Goal: Find specific page/section: Find specific page/section

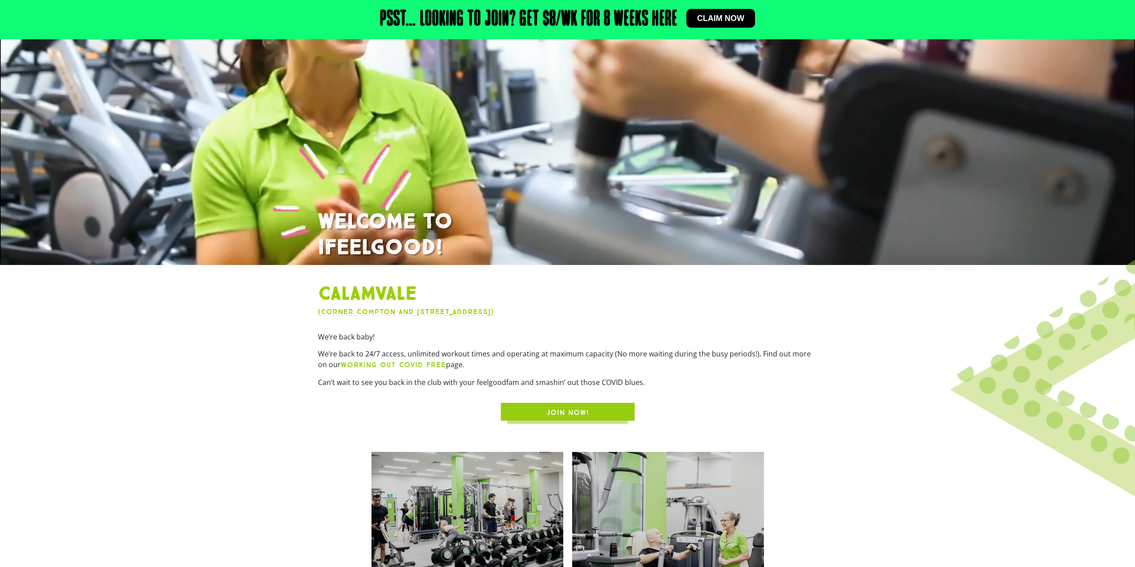
scroll to position [223, 0]
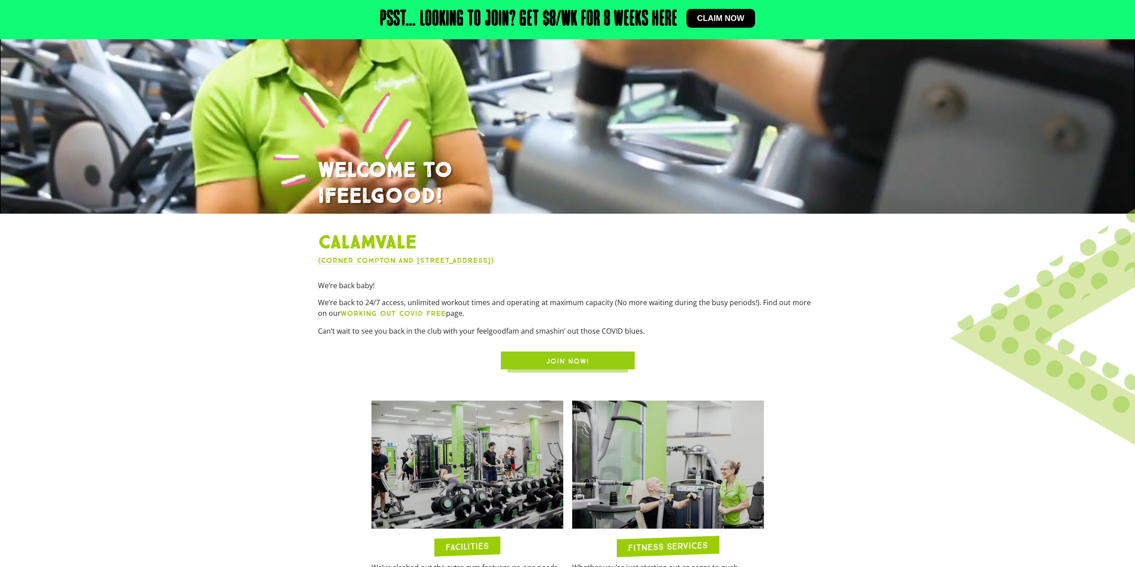
click at [425, 258] on link "(Corner Compton and [STREET_ADDRESS])" at bounding box center [406, 260] width 176 height 8
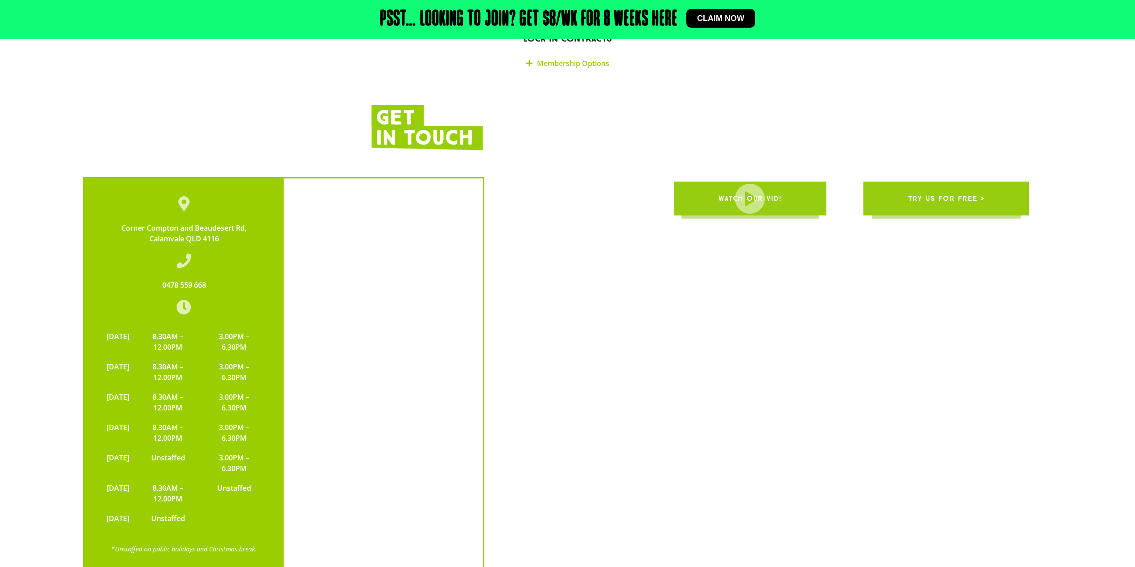
scroll to position [2077, 0]
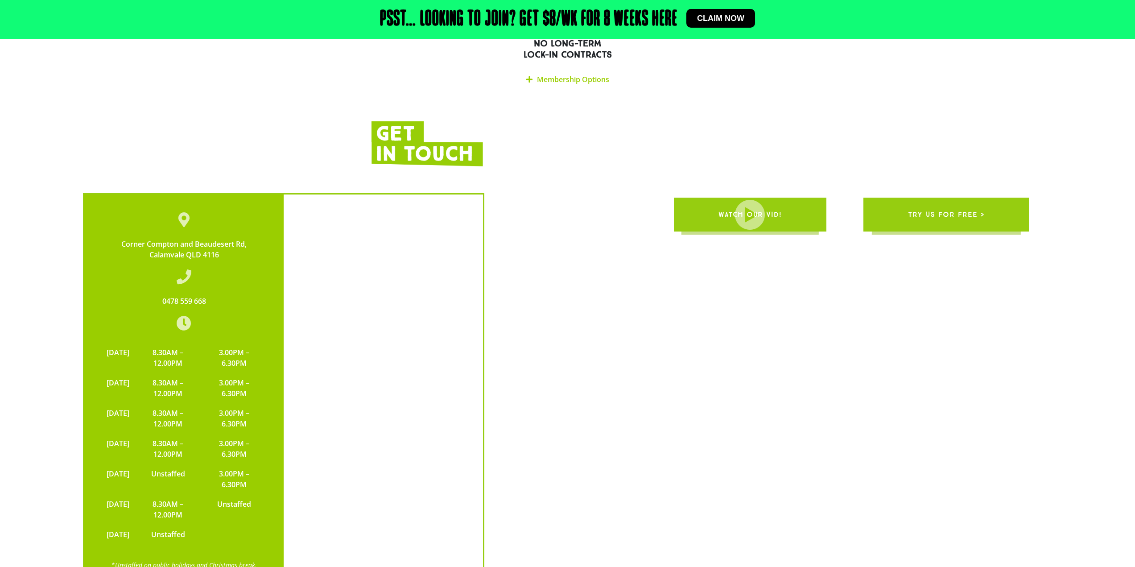
drag, startPoint x: 227, startPoint y: 215, endPoint x: 109, endPoint y: 204, distance: 118.7
click at [109, 239] on div "Corner Compton and [STREET_ADDRESS]" at bounding box center [184, 249] width 164 height 21
drag, startPoint x: 163, startPoint y: 307, endPoint x: 229, endPoint y: 349, distance: 78.4
click at [229, 349] on tbody "[DATE] 8.30AM – 12.00PM 3.00PM – 6.30PM [DATE] 8.30AM – 12.00PM 3.00PM – 6.30PM…" at bounding box center [184, 443] width 164 height 202
click at [202, 342] on td "8.30AM – 12.00PM" at bounding box center [168, 357] width 68 height 30
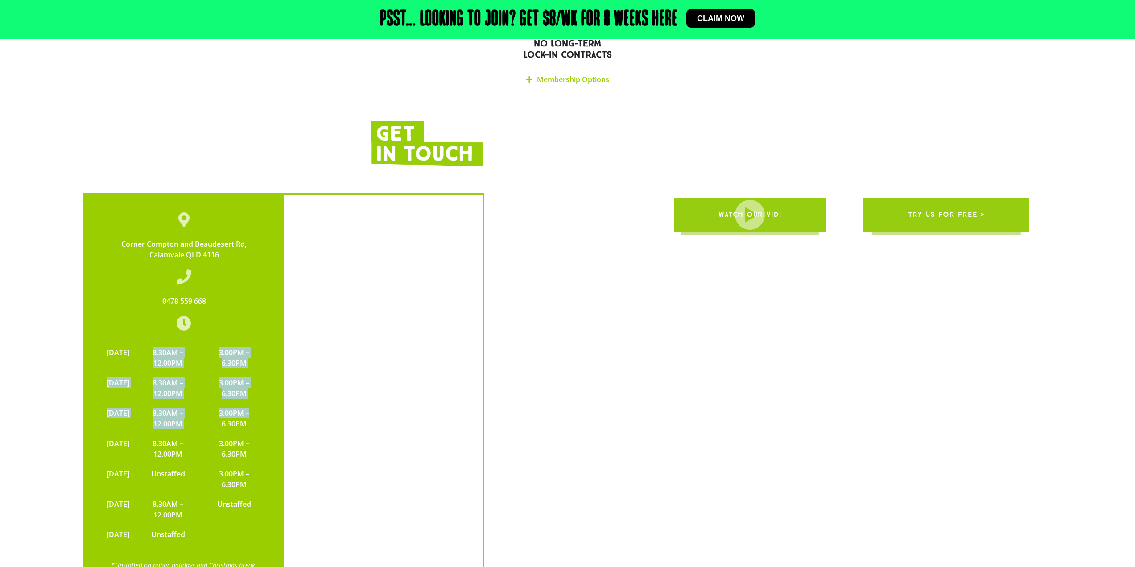
drag, startPoint x: 165, startPoint y: 317, endPoint x: 262, endPoint y: 381, distance: 116.0
click at [262, 381] on tbody "[DATE] 8.30AM – 12.00PM 3.00PM – 6.30PM [DATE] 8.30AM – 12.00PM 3.00PM – 6.30PM…" at bounding box center [184, 443] width 164 height 202
click at [200, 373] on td "8.30AM – 12.00PM" at bounding box center [168, 388] width 68 height 30
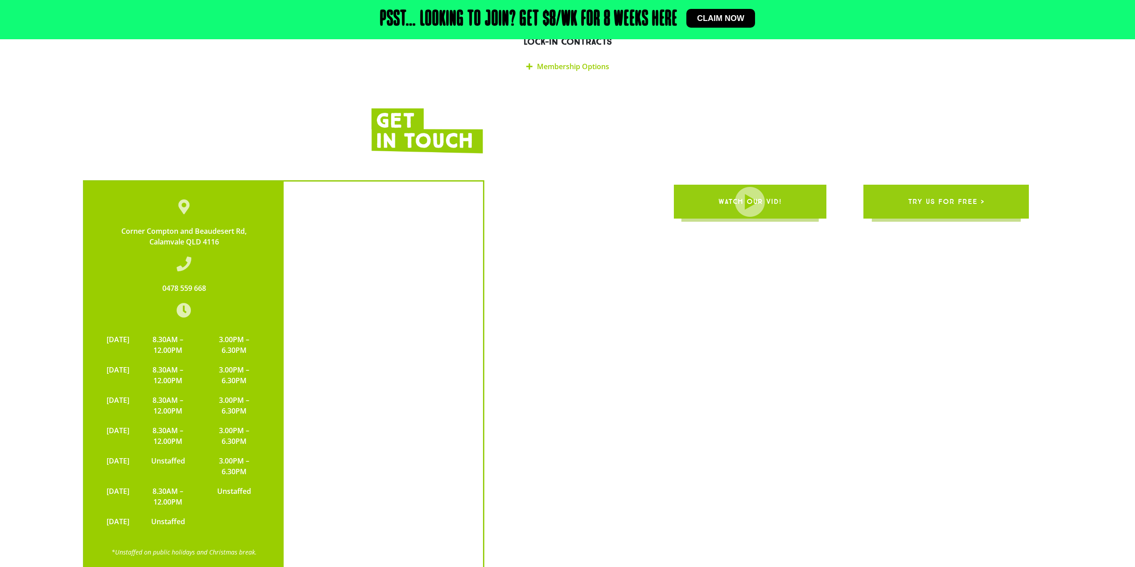
scroll to position [2122, 0]
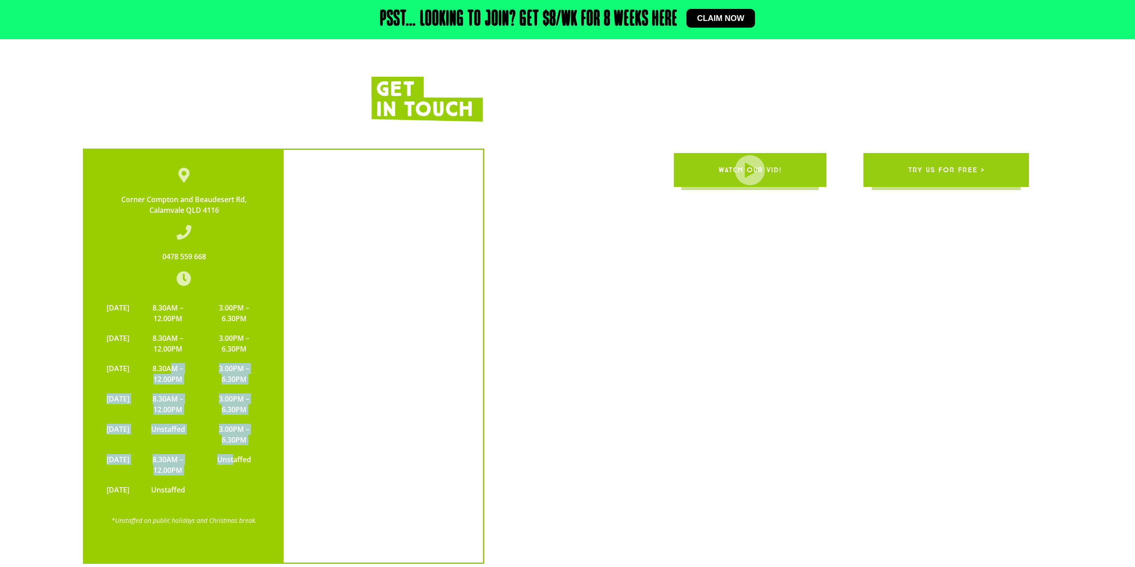
drag, startPoint x: 194, startPoint y: 347, endPoint x: 237, endPoint y: 431, distance: 93.9
click at [237, 431] on tbody "[DATE] 8.30AM – 12.00PM 3.00PM – 6.30PM [DATE] 8.30AM – 12.00PM 3.00PM – 6.30PM…" at bounding box center [184, 399] width 164 height 202
click at [248, 419] on td "3.00PM – 6.30PM" at bounding box center [234, 434] width 64 height 30
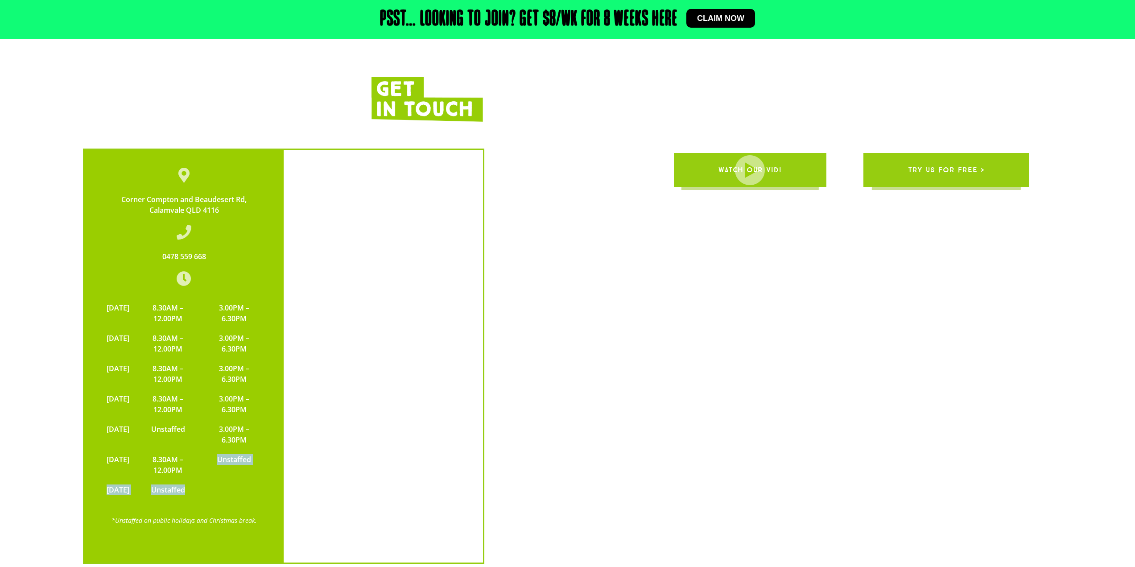
drag, startPoint x: 218, startPoint y: 413, endPoint x: 232, endPoint y: 453, distance: 41.9
click at [232, 453] on table "[DATE] 8.30AM – 12.00PM 3.00PM – 6.30PM [DATE] 8.30AM – 12.00PM 3.00PM – 6.30PM…" at bounding box center [184, 399] width 164 height 202
click at [245, 419] on td "3.00PM – 6.30PM" at bounding box center [234, 434] width 64 height 30
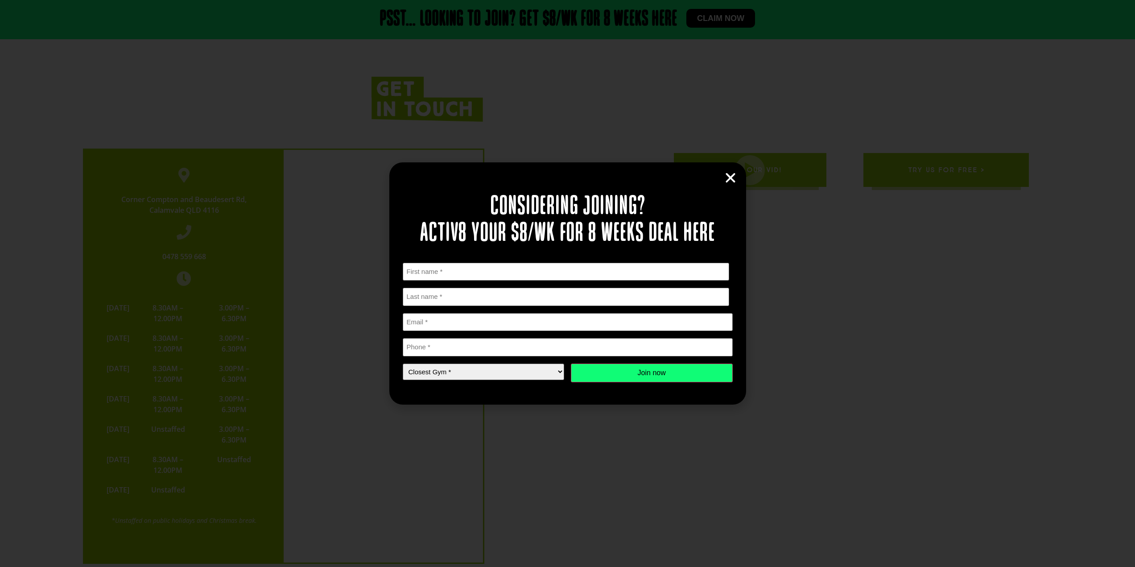
click at [729, 174] on icon "Close" at bounding box center [730, 177] width 13 height 13
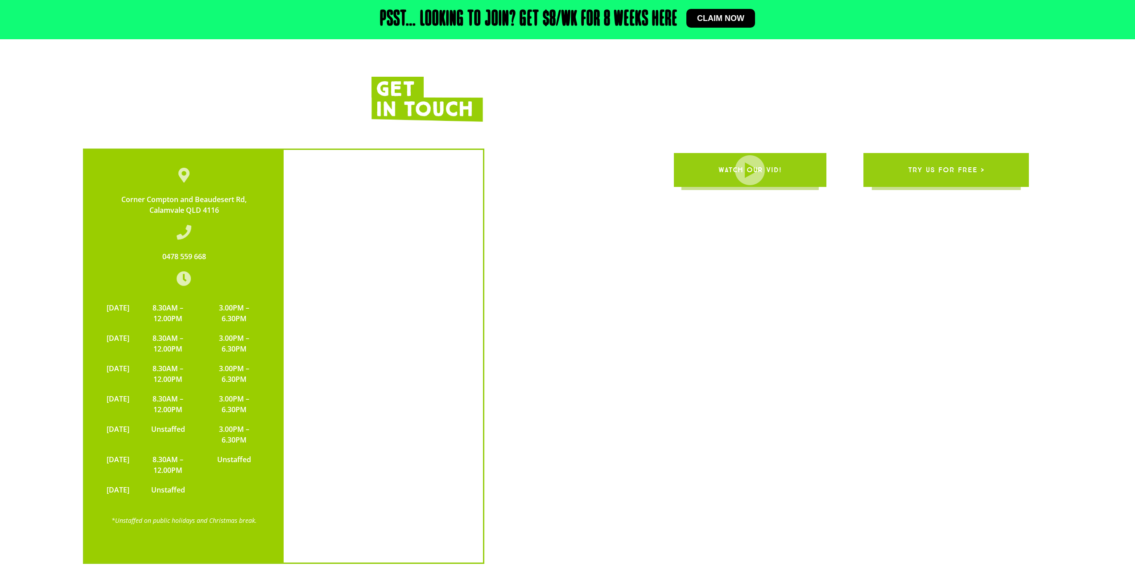
click at [179, 298] on td "8.30AM – 12.00PM" at bounding box center [168, 313] width 68 height 30
click at [236, 298] on td "3.00PM – 6.30PM" at bounding box center [234, 313] width 64 height 30
click at [190, 328] on td "8.30AM – 12.00PM" at bounding box center [168, 343] width 68 height 30
click at [226, 328] on td "3.00PM – 6.30PM" at bounding box center [234, 343] width 64 height 30
drag, startPoint x: 151, startPoint y: 337, endPoint x: 176, endPoint y: 335, distance: 25.5
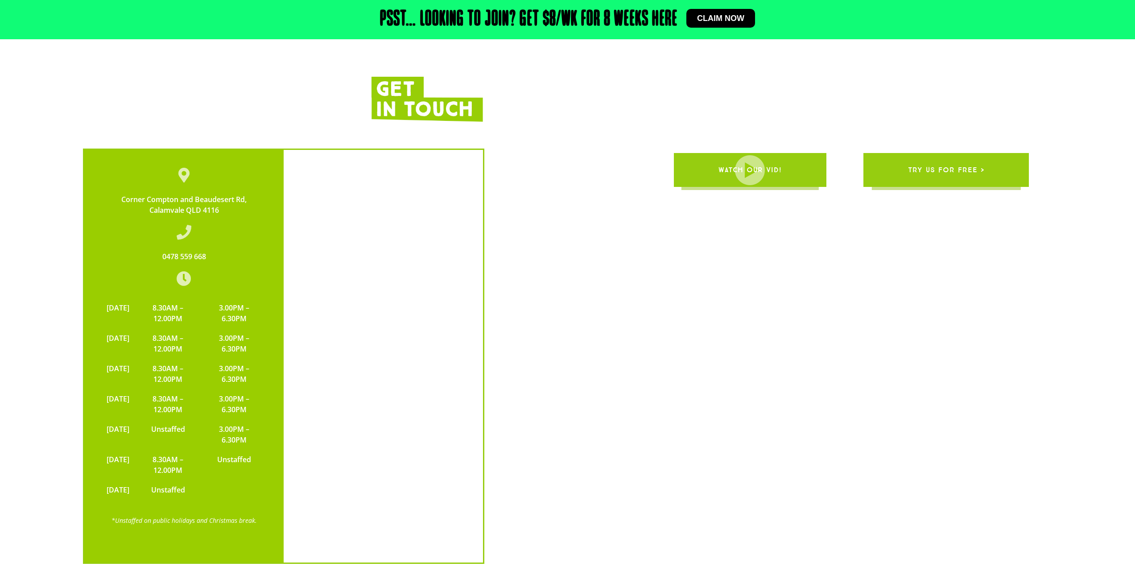
click at [158, 359] on tr "[DATE] 8.30AM – 12.00PM 3.00PM – 6.30PM" at bounding box center [184, 374] width 164 height 30
click at [247, 359] on td "3.00PM – 6.30PM" at bounding box center [234, 374] width 64 height 30
drag, startPoint x: 158, startPoint y: 351, endPoint x: 250, endPoint y: 380, distance: 95.8
click at [158, 389] on td "8.30AM – 12.00PM" at bounding box center [168, 404] width 68 height 30
click at [250, 389] on td "3.00PM – 6.30PM" at bounding box center [234, 404] width 64 height 30
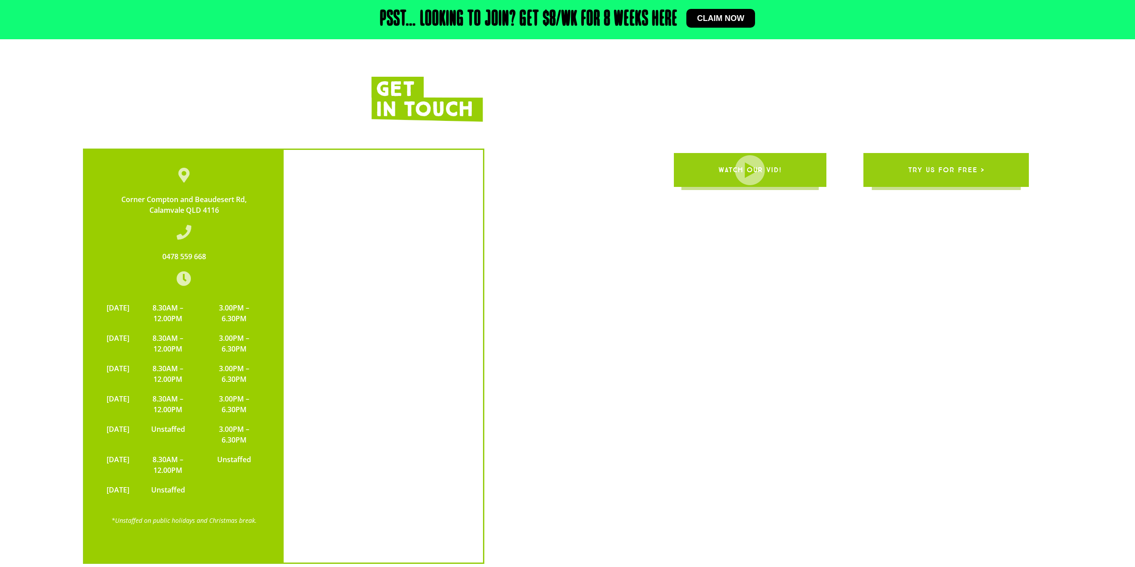
click at [184, 419] on td "Unstaffed" at bounding box center [168, 434] width 68 height 30
drag, startPoint x: 251, startPoint y: 404, endPoint x: 218, endPoint y: 416, distance: 34.7
click at [237, 412] on tbody "[DATE] 8.30AM – 12.00PM 3.00PM – 6.30PM [DATE] 8.30AM – 12.00PM 3.00PM – 6.30PM…" at bounding box center [184, 399] width 164 height 202
click at [184, 449] on td "8.30AM – 12.00PM" at bounding box center [168, 464] width 68 height 30
click at [228, 389] on td "3.00PM – 6.30PM" at bounding box center [234, 404] width 64 height 30
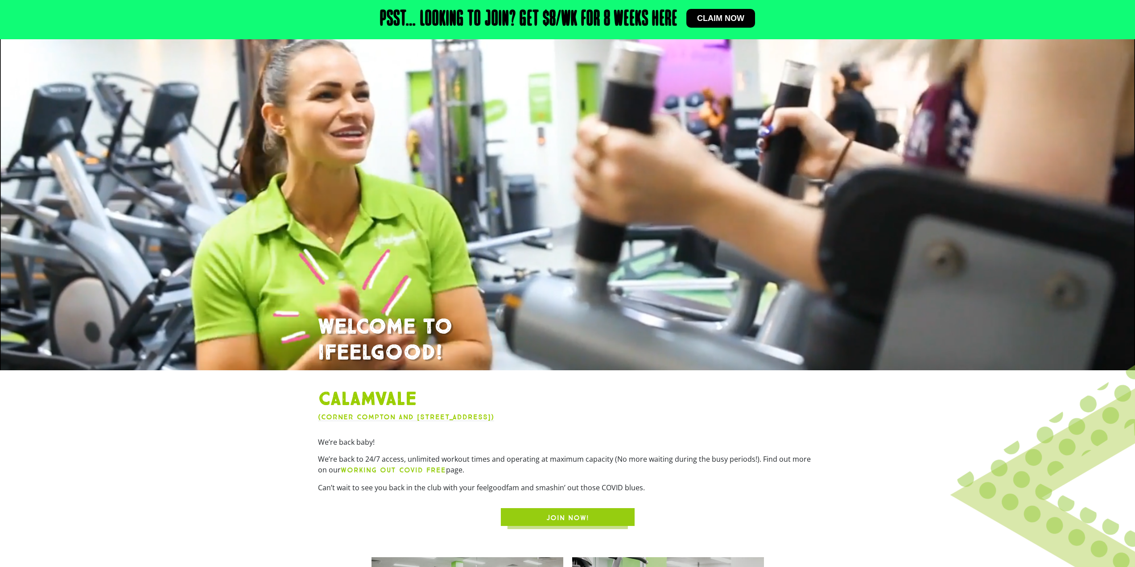
scroll to position [0, 0]
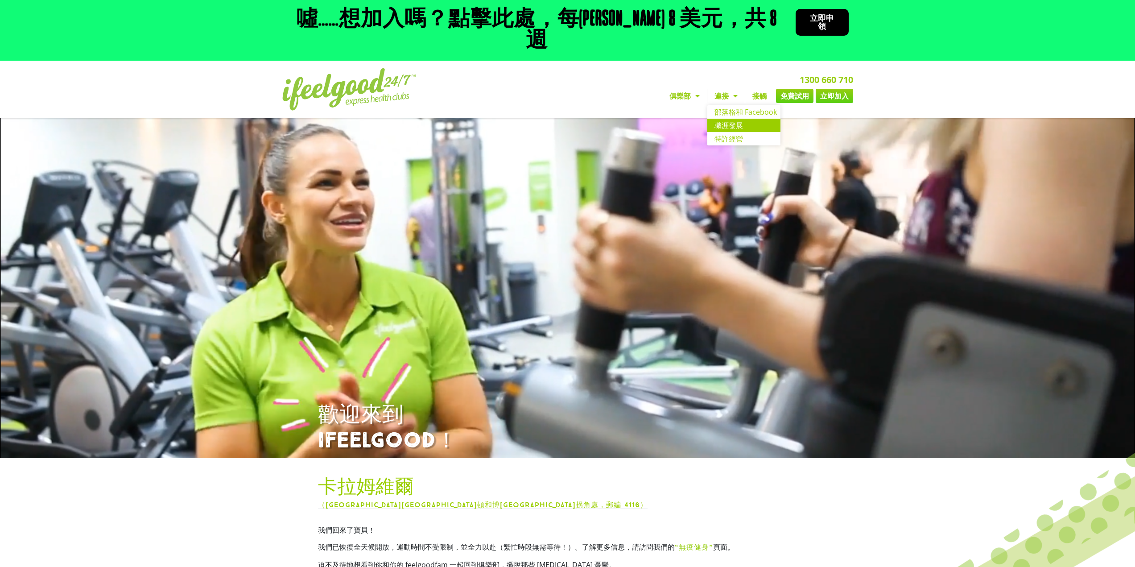
click at [721, 120] on font "職涯發展" at bounding box center [728, 125] width 29 height 10
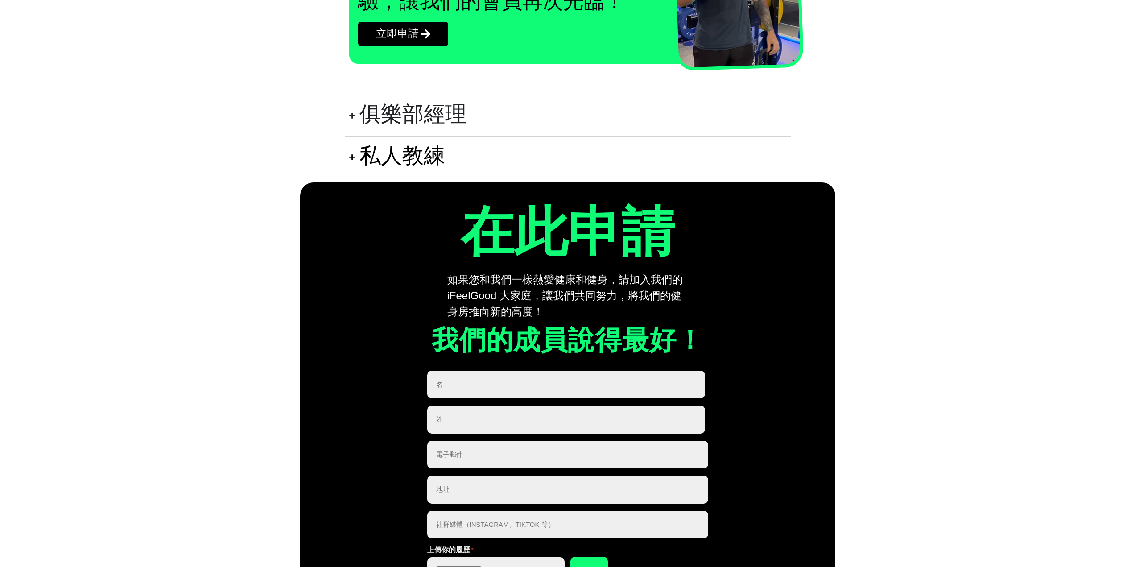
scroll to position [1427, 0]
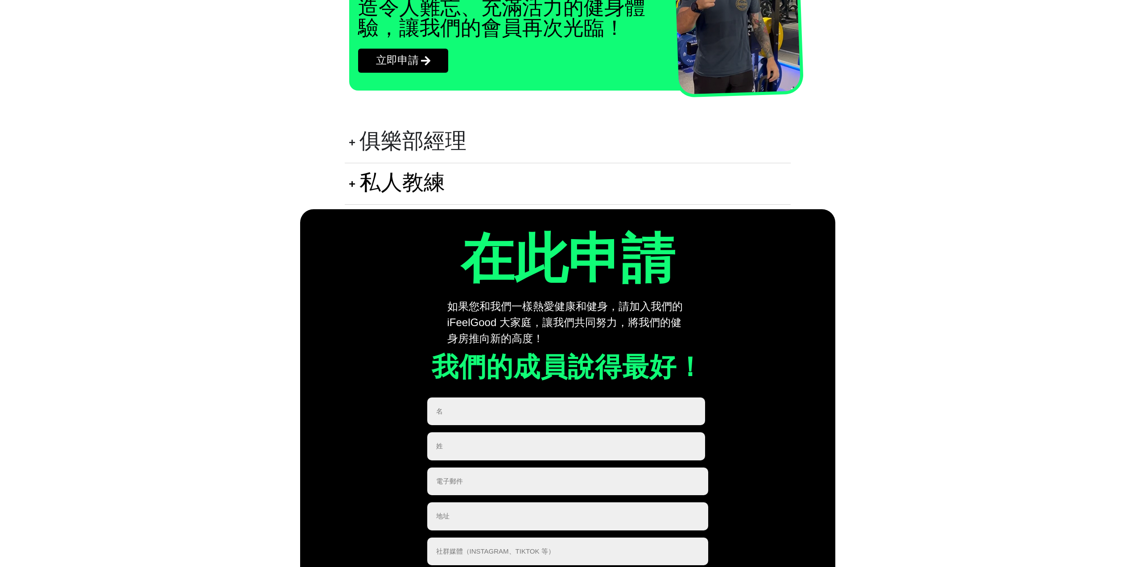
click at [398, 146] on font "俱樂部經理" at bounding box center [412, 142] width 107 height 20
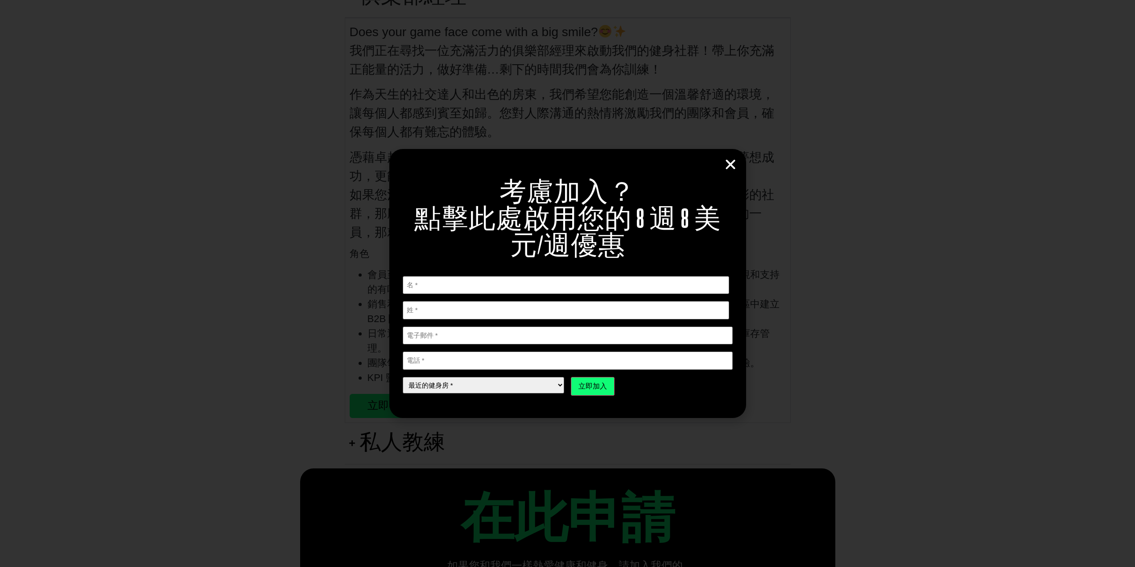
scroll to position [0, 0]
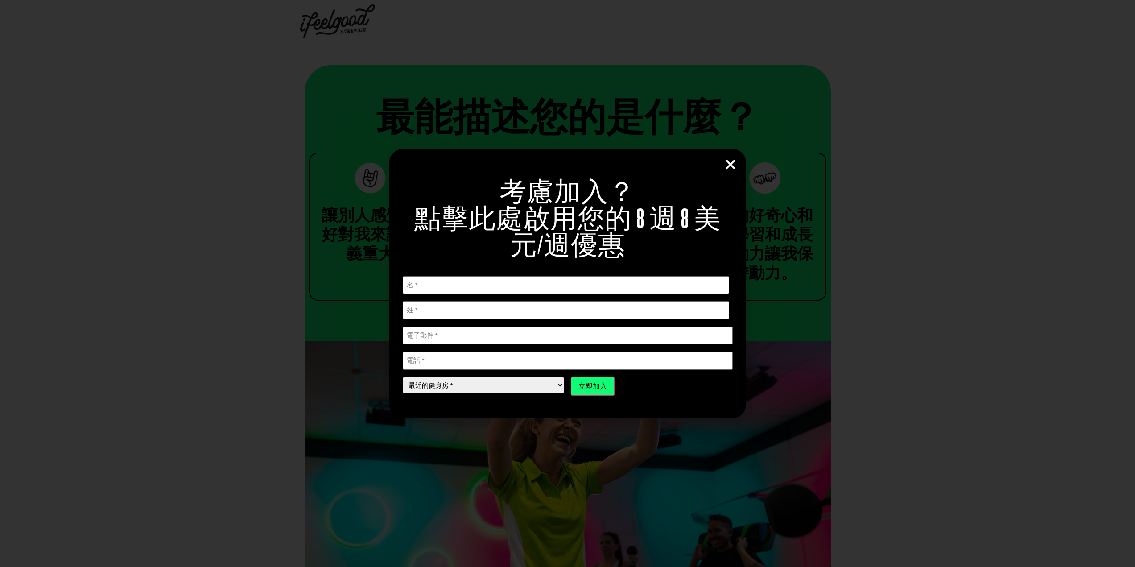
click at [738, 165] on div "考慮加入？ 點擊此處啟用您的 8 週 8 美元/週優惠 “ * " 表示必填字段 名 * 第一的 姓 * 姓 電子郵件 * 電話 * * 溫納姆" at bounding box center [567, 283] width 357 height 268
click at [730, 165] on icon "關閉" at bounding box center [730, 164] width 13 height 13
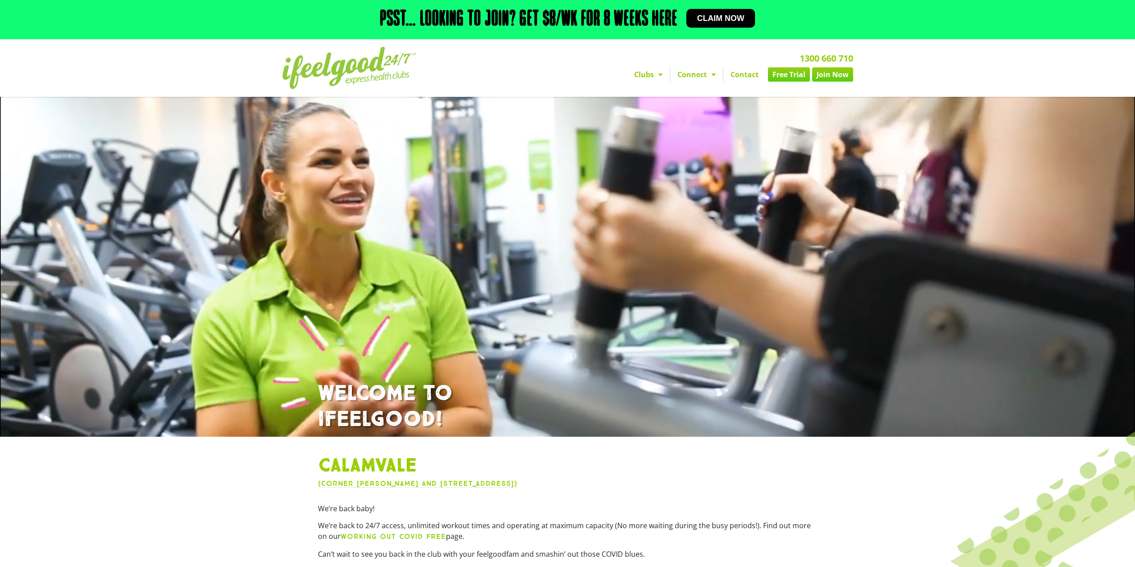
click at [348, 68] on img at bounding box center [349, 68] width 134 height 42
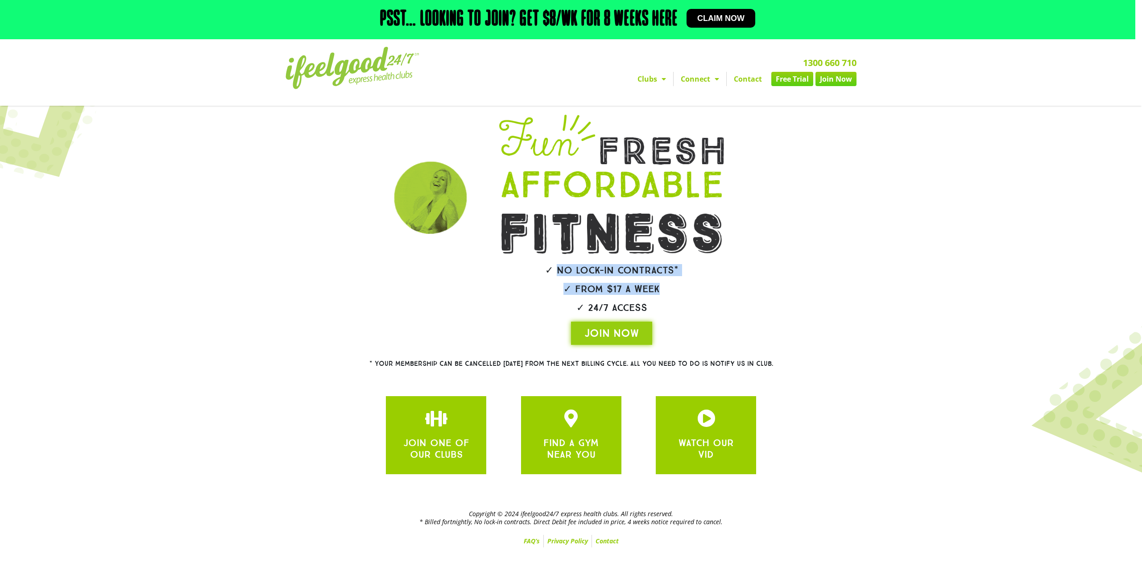
drag, startPoint x: 556, startPoint y: 270, endPoint x: 683, endPoint y: 278, distance: 126.9
click at [684, 279] on div "✓ No lock-in contracts* ✓ From $17 a week ✓ 24/7 Access JOIN NOW" at bounding box center [611, 229] width 284 height 239
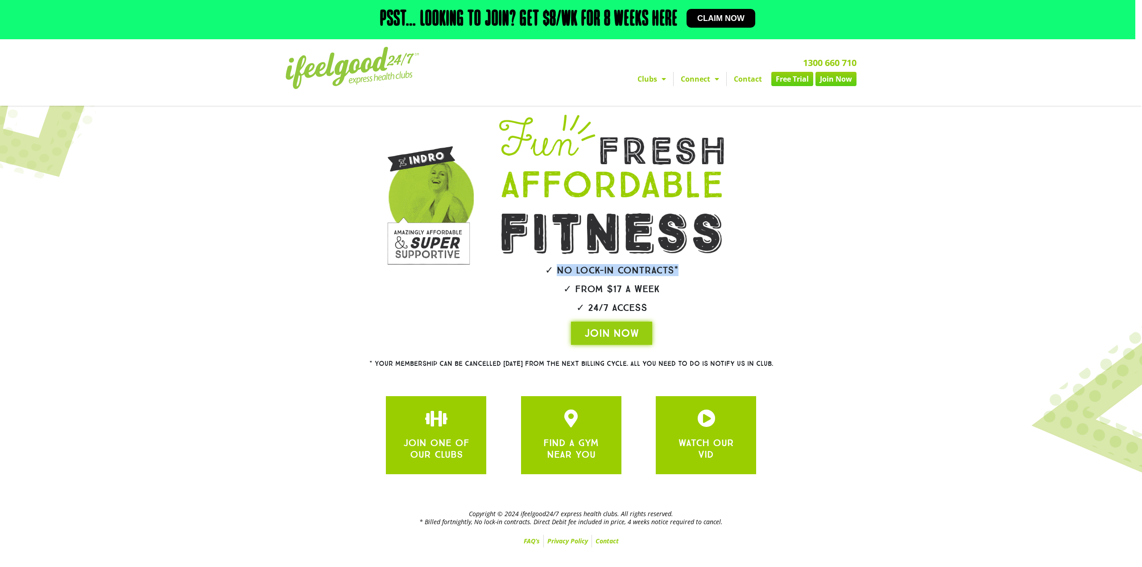
click at [626, 275] on h2 "✓ No lock-in contracts*" at bounding box center [612, 270] width 276 height 10
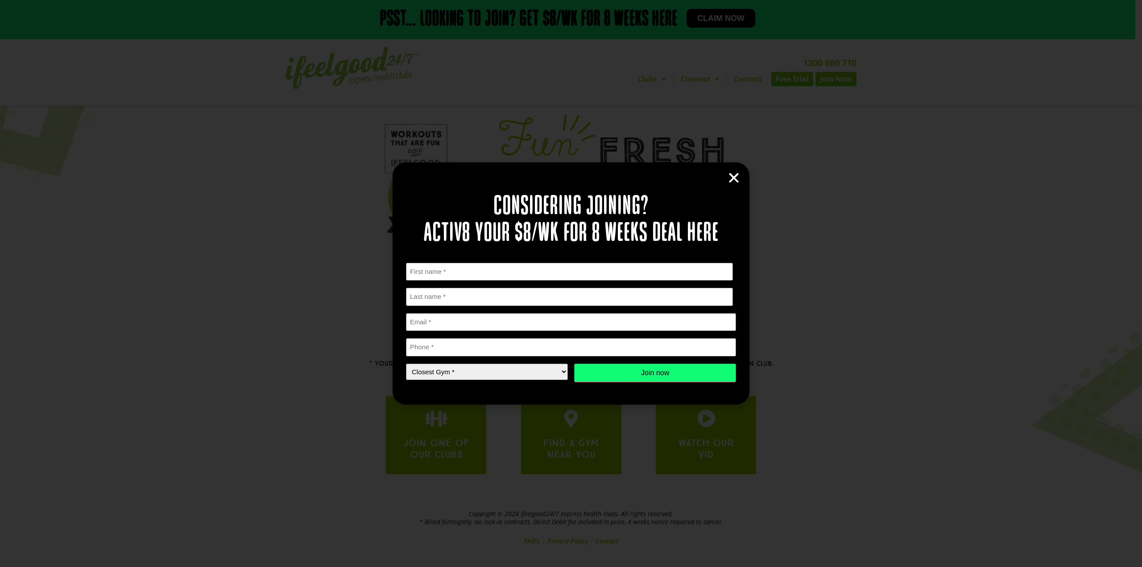
click at [735, 176] on icon "Close" at bounding box center [733, 177] width 13 height 13
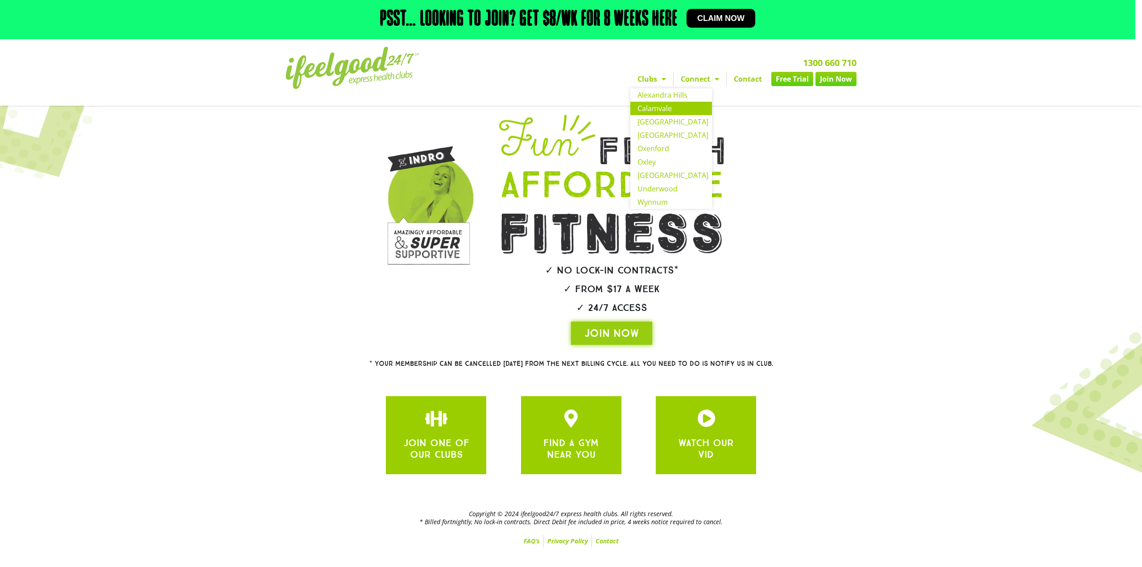
click at [671, 107] on link "Calamvale" at bounding box center [671, 108] width 82 height 13
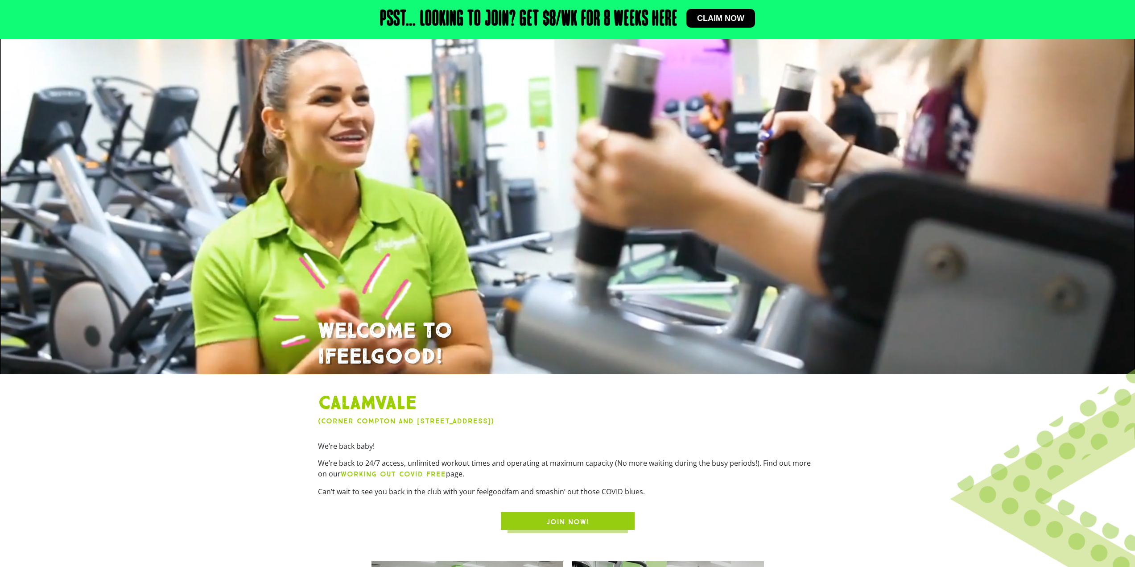
scroll to position [293, 0]
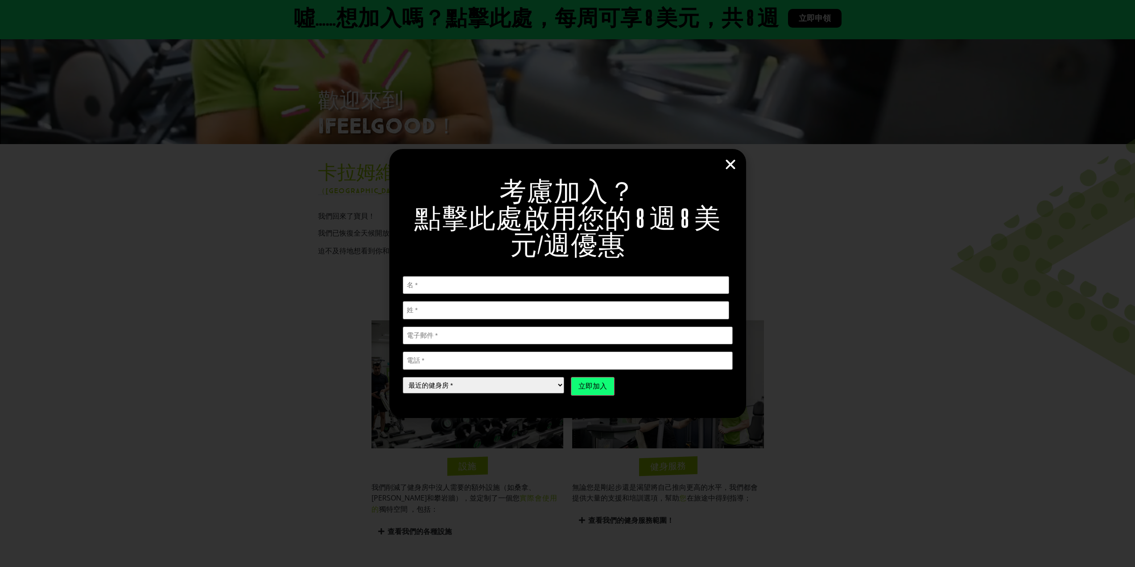
click at [730, 171] on icon "關閉" at bounding box center [730, 164] width 13 height 13
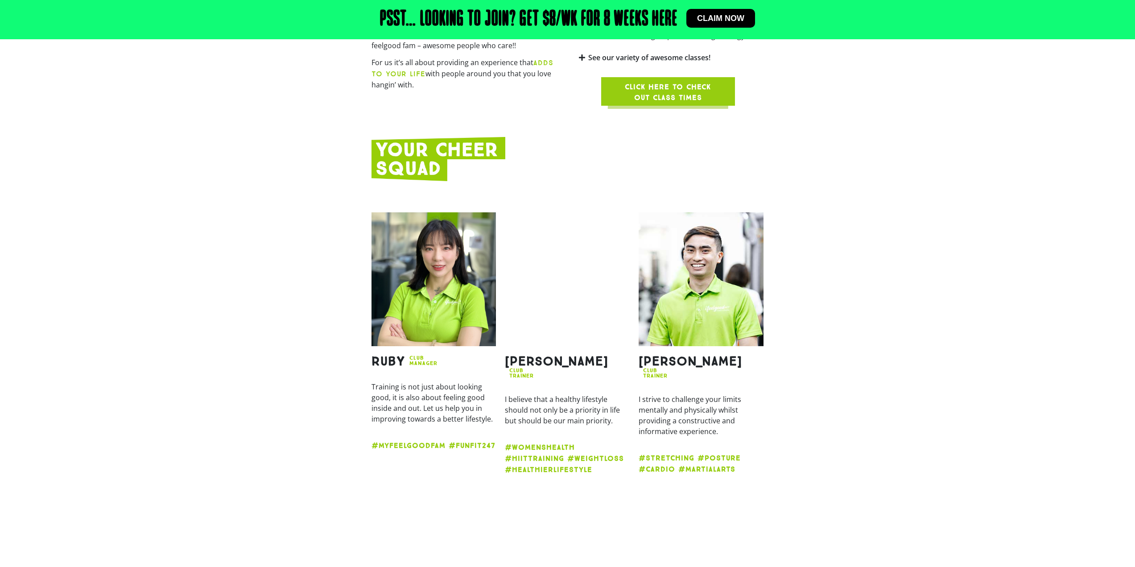
scroll to position [1061, 0]
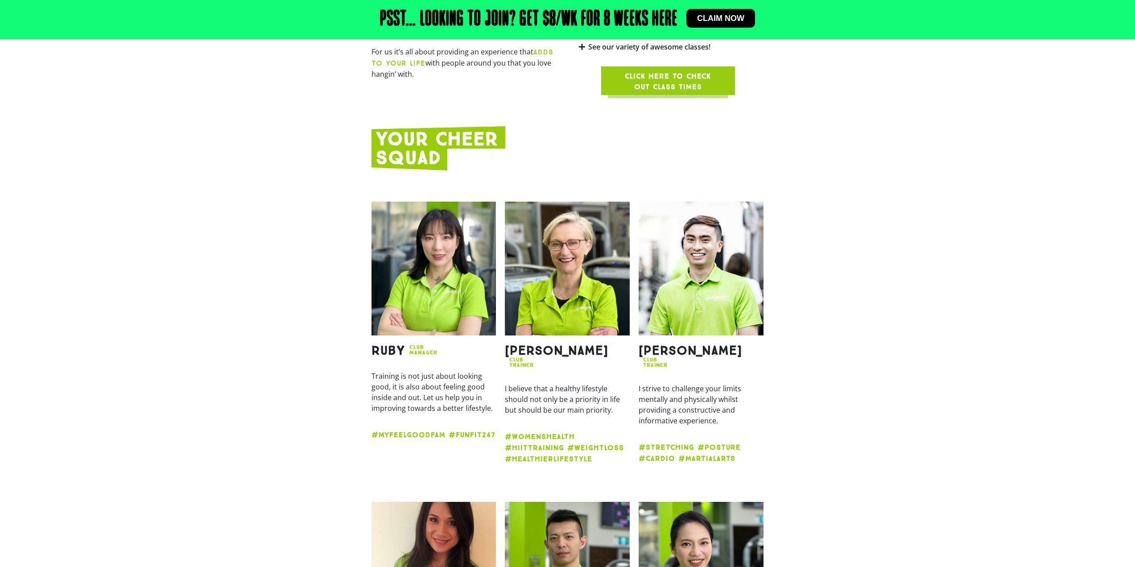
click at [445, 275] on img at bounding box center [433, 269] width 125 height 134
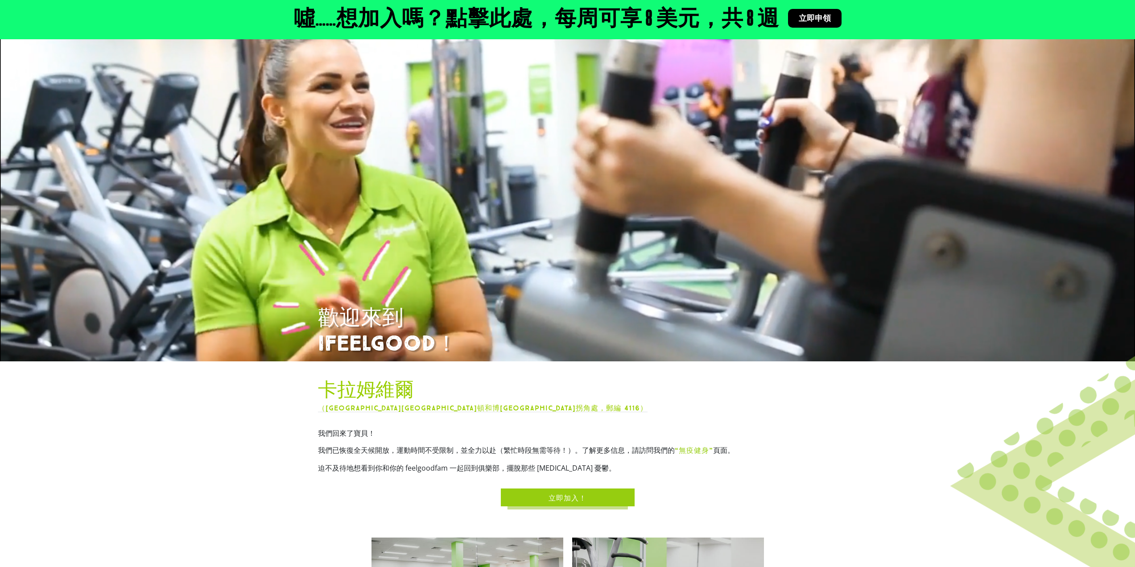
scroll to position [0, 0]
